Goal: Task Accomplishment & Management: Manage account settings

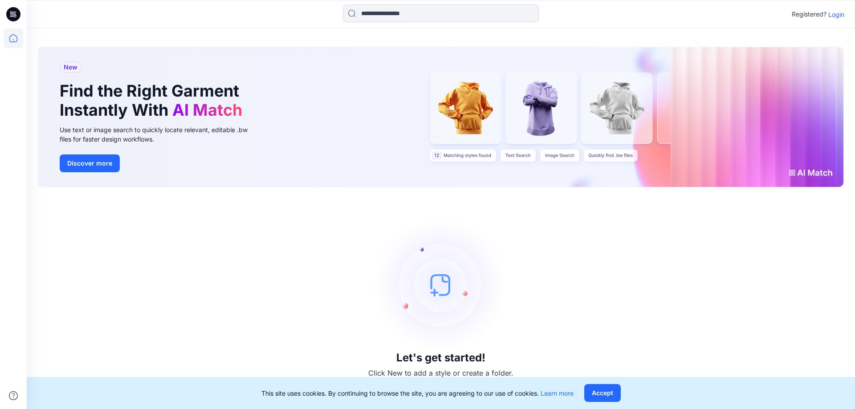
click at [842, 17] on p "Login" at bounding box center [837, 14] width 16 height 9
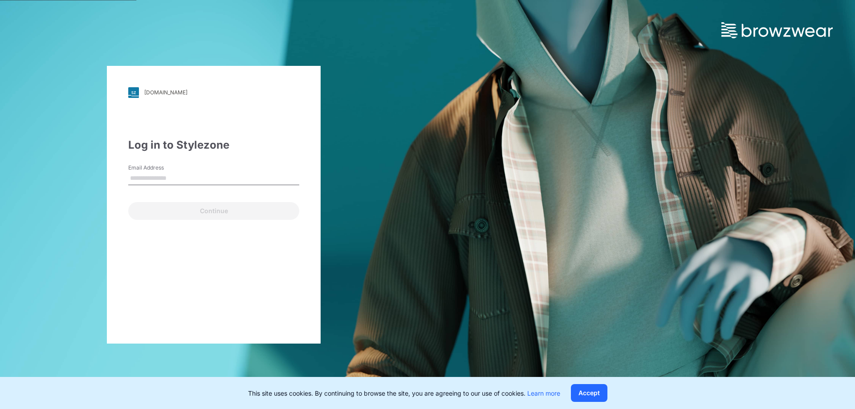
type input "**********"
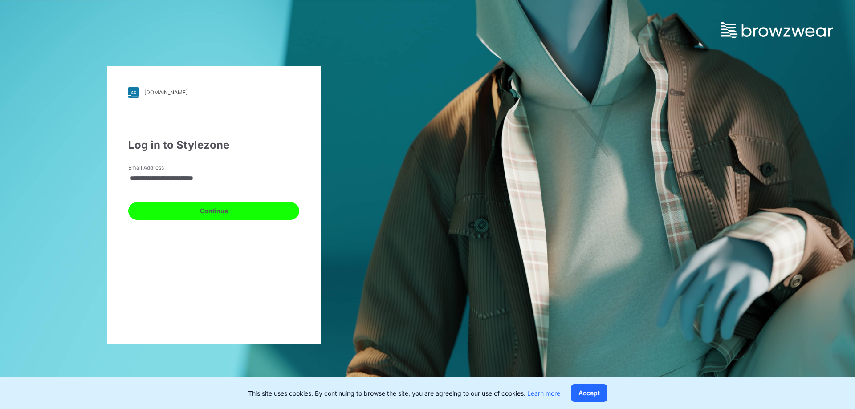
click at [234, 212] on button "Continue" at bounding box center [213, 211] width 171 height 18
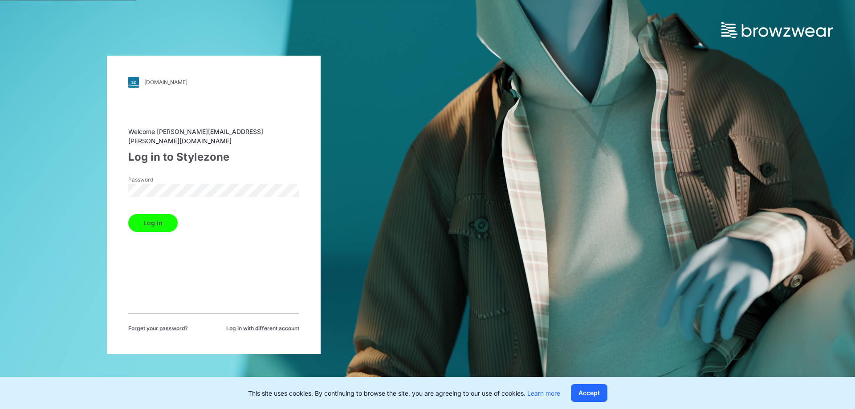
click at [160, 214] on button "Log in" at bounding box center [152, 223] width 49 height 18
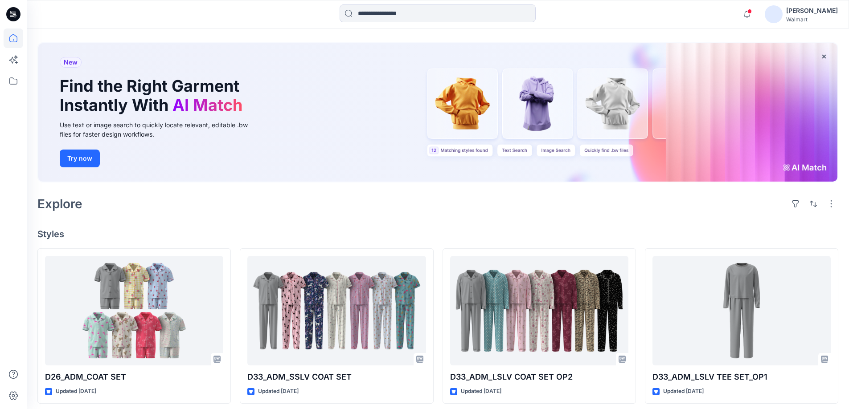
scroll to position [89, 0]
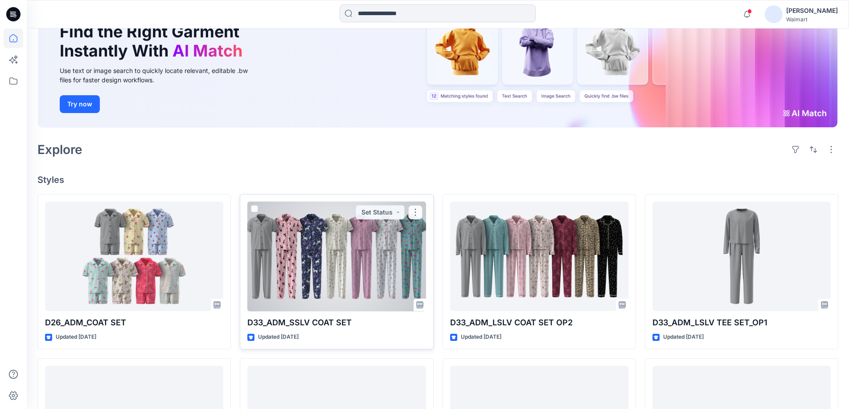
click at [336, 242] on div at bounding box center [336, 257] width 178 height 110
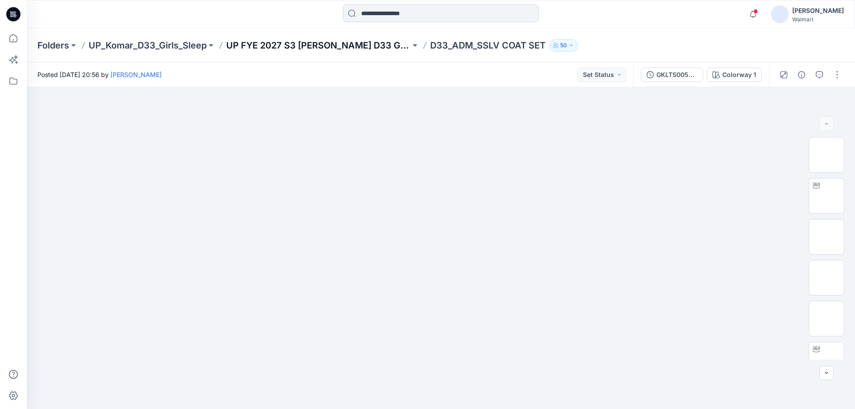
click at [313, 43] on p "UP FYE 2027 S3 [PERSON_NAME] D33 Girls Sleep" at bounding box center [318, 45] width 184 height 12
